Goal: Complete application form: Complete application form

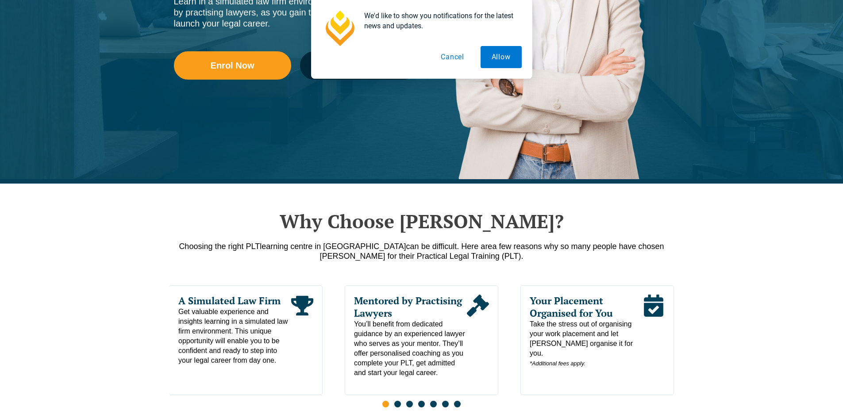
scroll to position [133, 0]
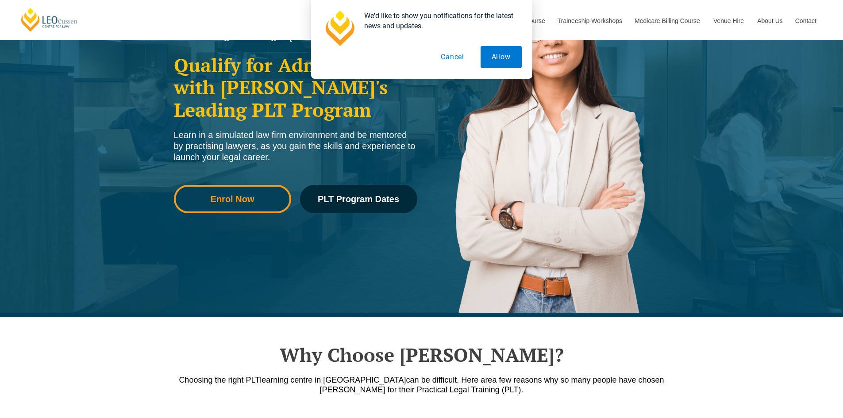
click at [245, 203] on span "Enrol Now" at bounding box center [233, 199] width 44 height 9
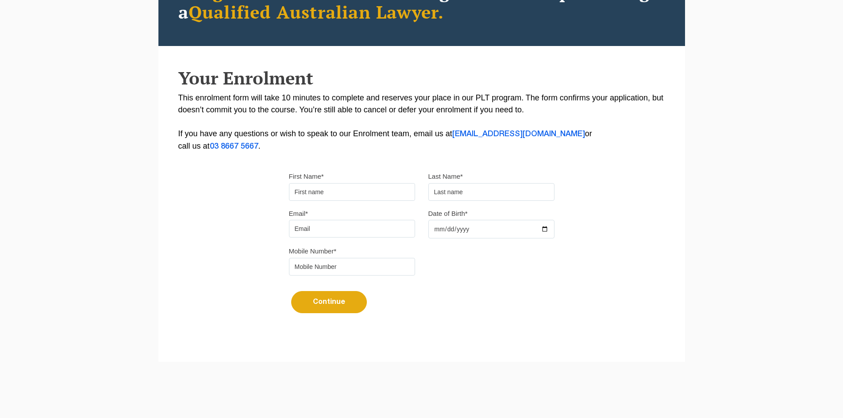
click at [332, 193] on input "First Name*" at bounding box center [352, 192] width 126 height 18
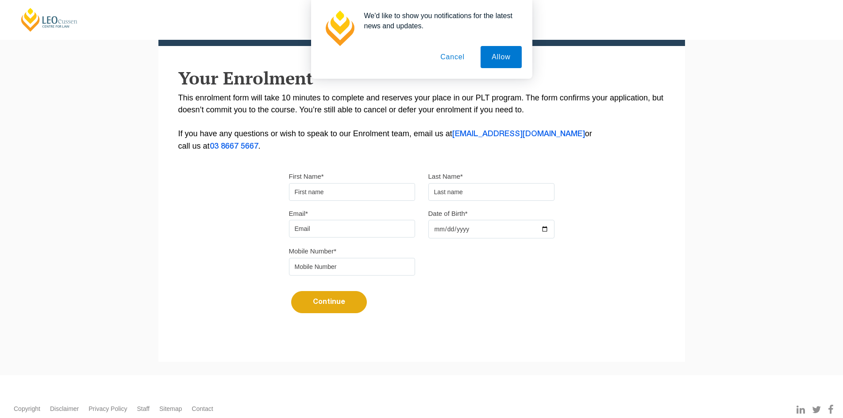
type input "[PERSON_NAME]"
click at [463, 193] on input "text" at bounding box center [491, 192] width 126 height 18
type input "Hokin"
click at [320, 227] on input "Email*" at bounding box center [352, 229] width 126 height 18
type input "[EMAIL_ADDRESS][DOMAIN_NAME]"
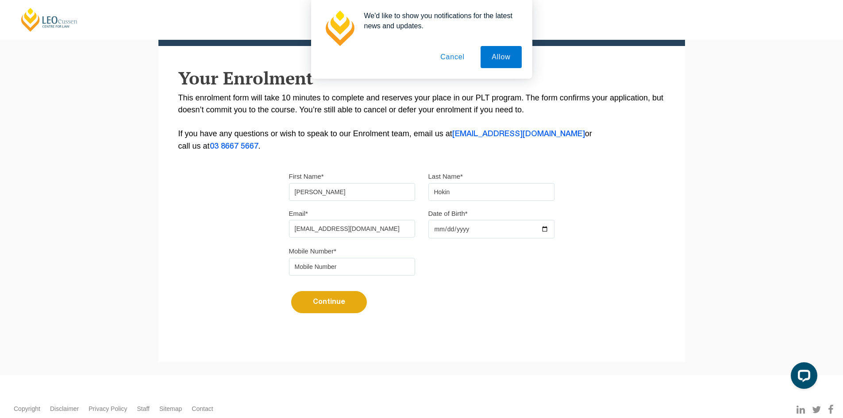
click at [458, 232] on input "Date of Birth*" at bounding box center [491, 229] width 126 height 19
click at [436, 233] on input "Date of Birth*" at bounding box center [491, 229] width 126 height 19
type input "[DATE]"
click at [389, 265] on input "tel" at bounding box center [352, 267] width 126 height 18
type input "0450849466"
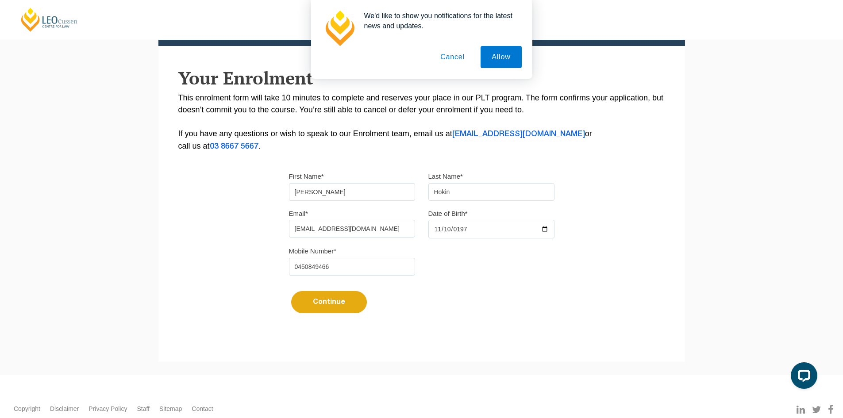
click at [345, 296] on button "Continue" at bounding box center [329, 302] width 76 height 22
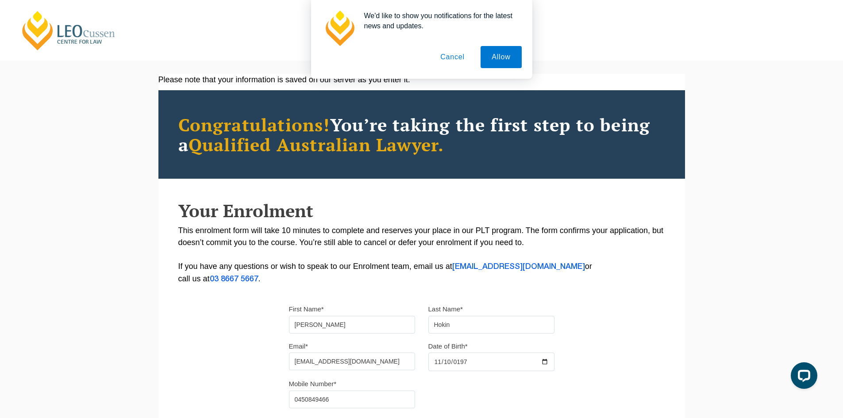
click at [457, 58] on button "Cancel" at bounding box center [452, 57] width 46 height 22
